Goal: Transaction & Acquisition: Purchase product/service

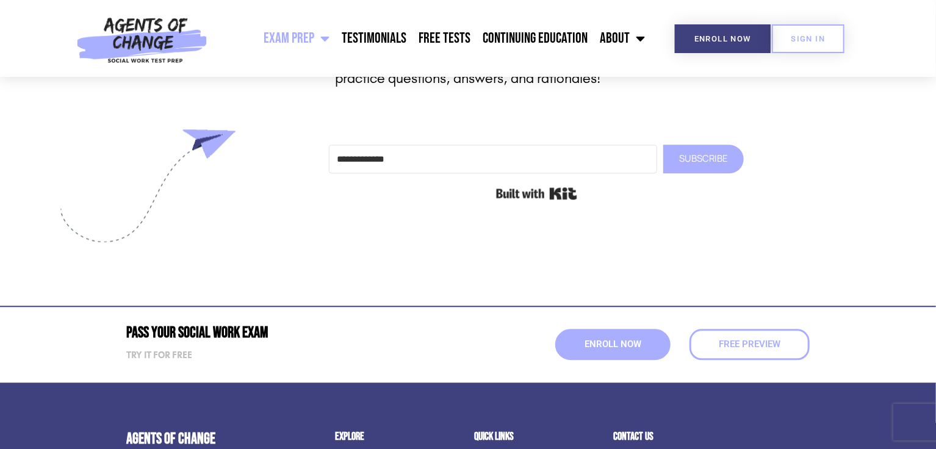
scroll to position [6244, 0]
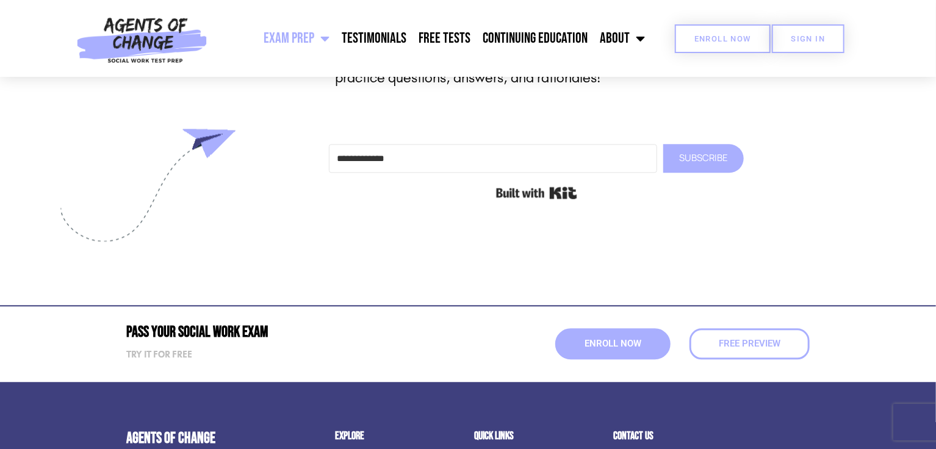
click at [716, 32] on link "Enroll Now" at bounding box center [723, 38] width 96 height 29
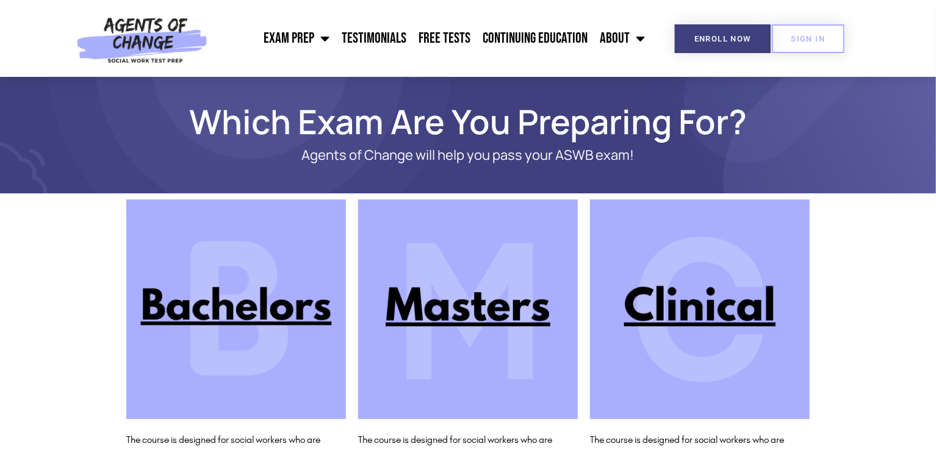
click at [657, 290] on img at bounding box center [700, 310] width 220 height 220
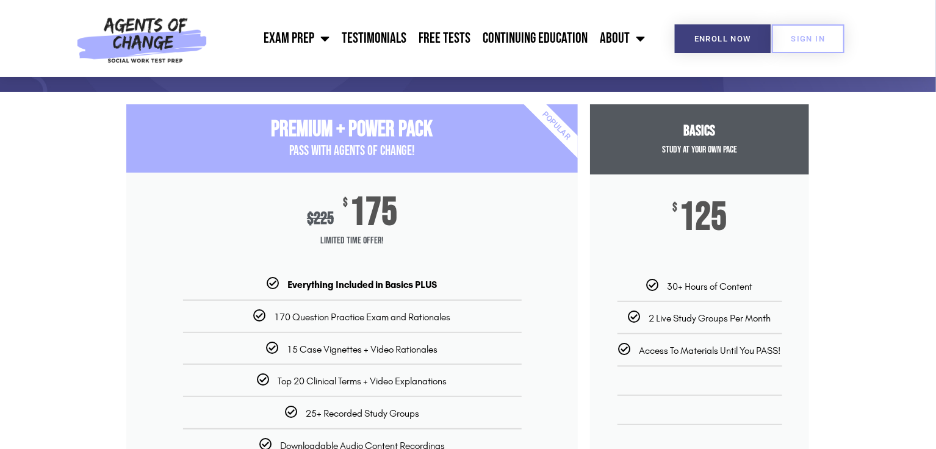
scroll to position [99, 0]
